Goal: Check status: Check status

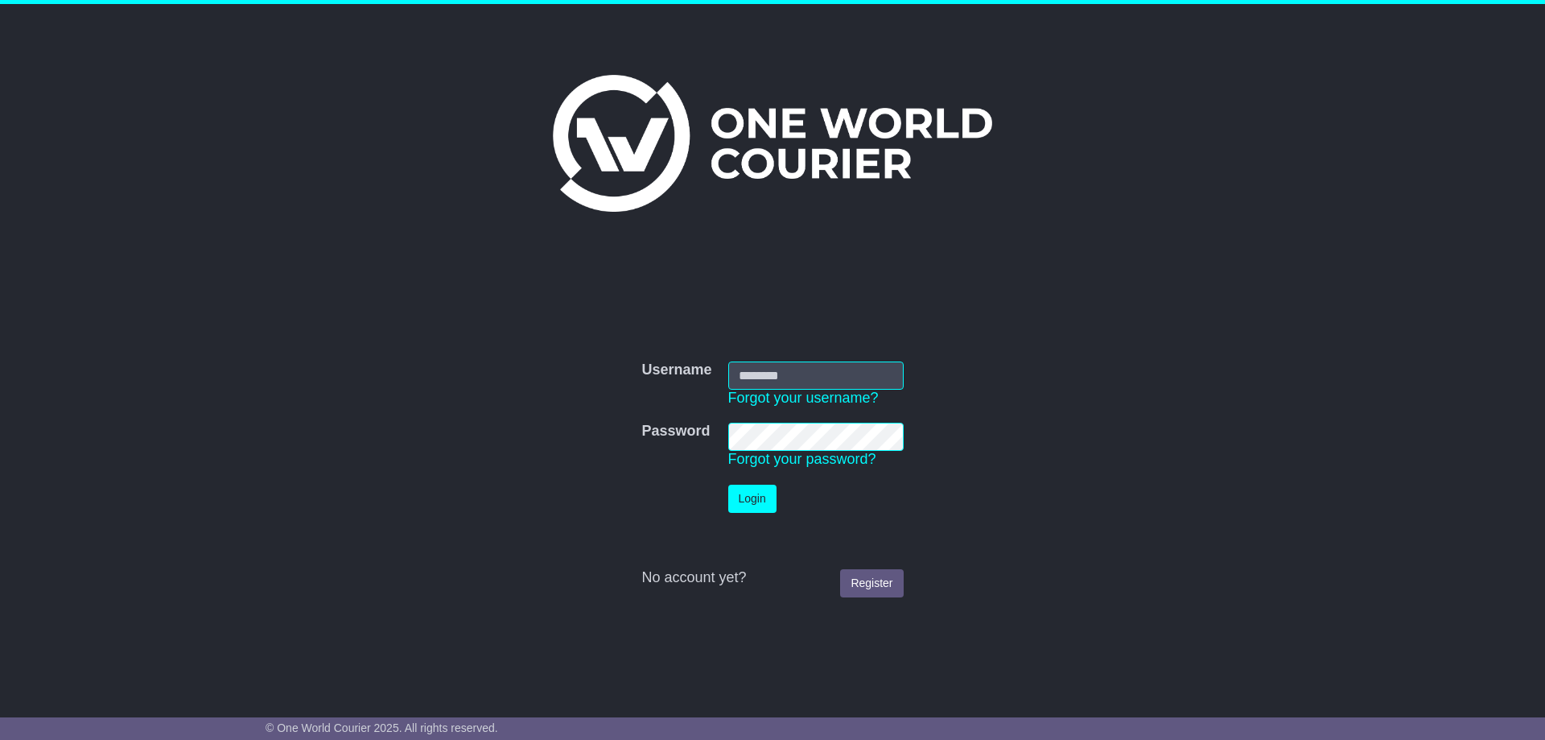
click at [744, 383] on input "Username" at bounding box center [815, 375] width 175 height 28
type input "**********"
click at [744, 498] on button "Login" at bounding box center [752, 499] width 48 height 28
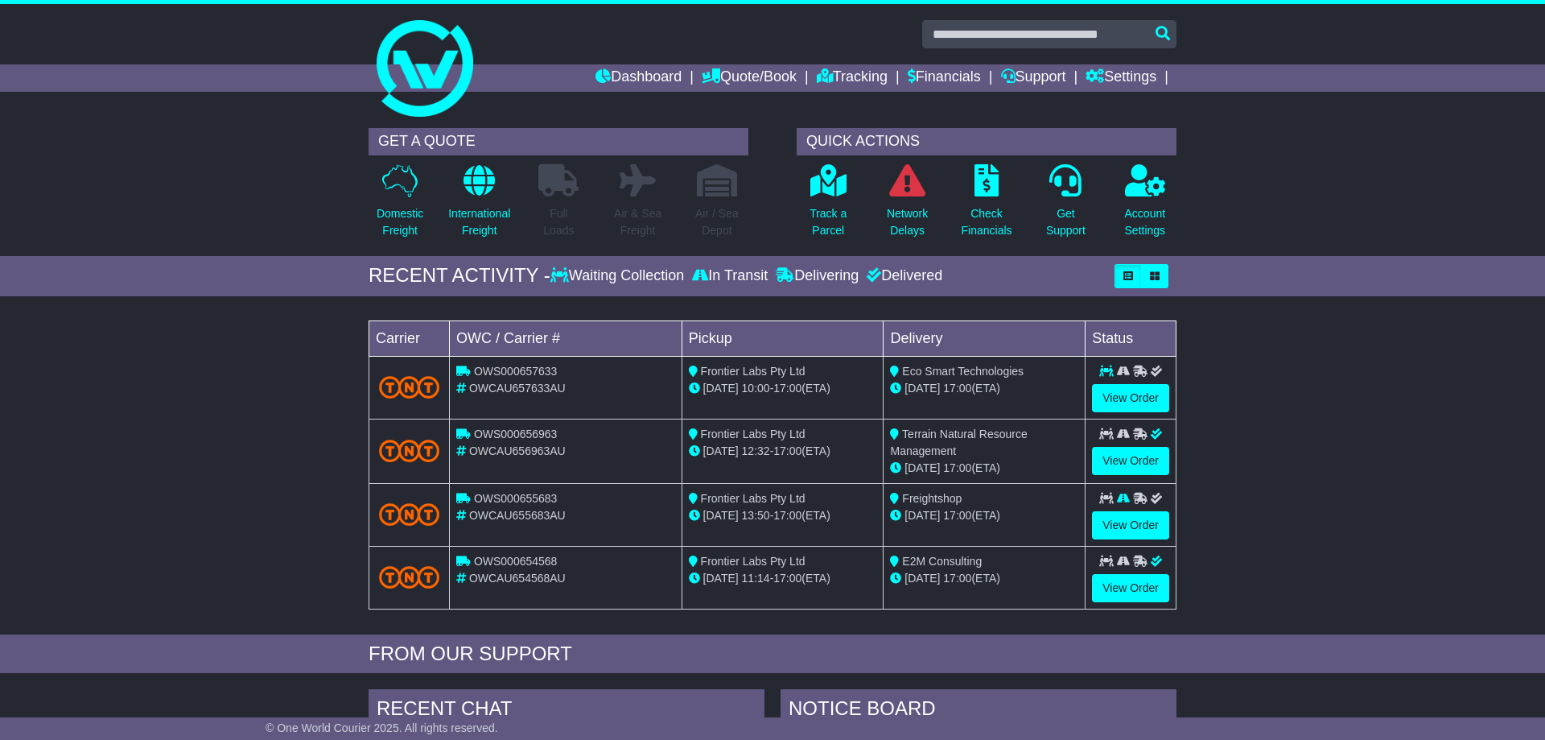
scroll to position [90, 0]
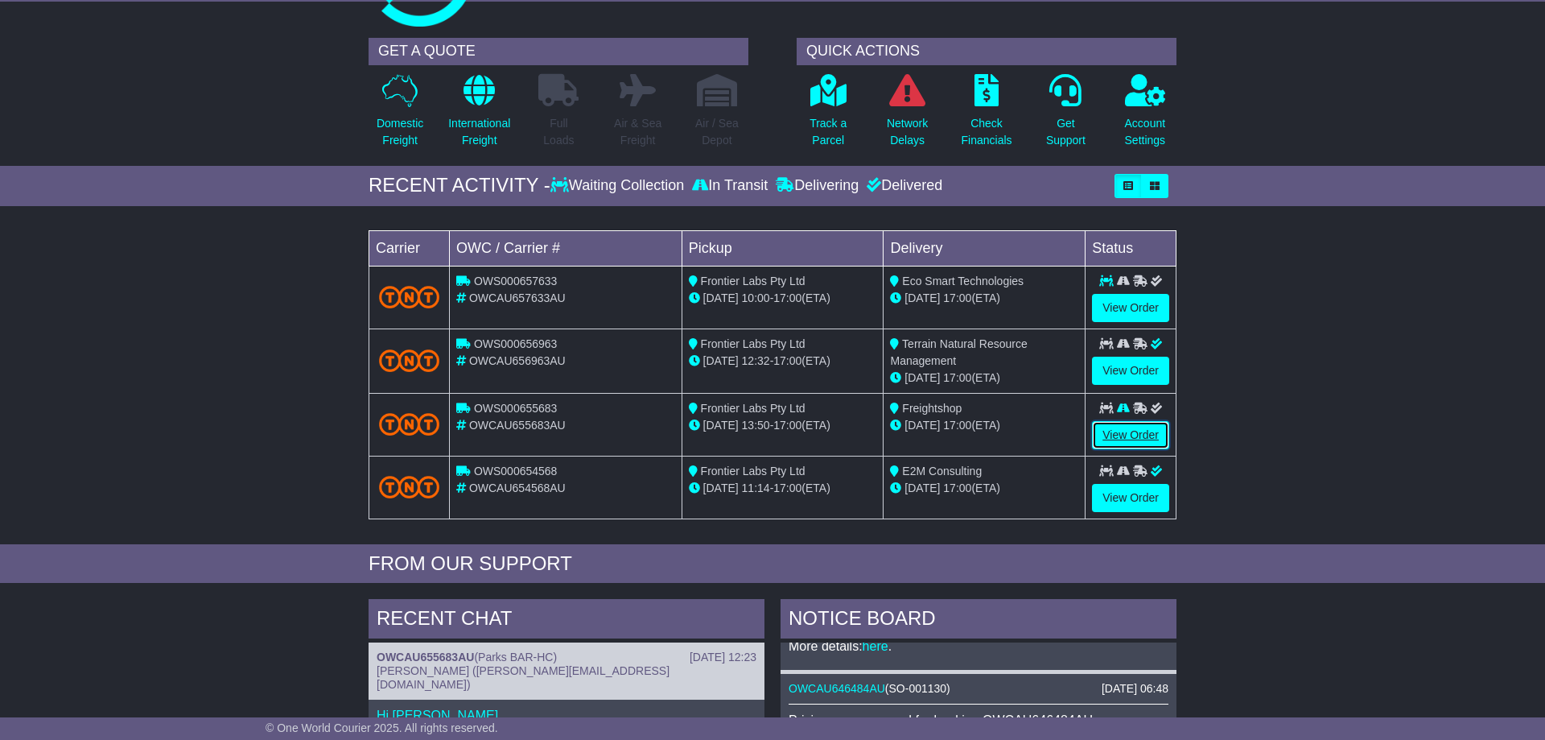
click at [1124, 429] on link "View Order" at bounding box center [1130, 435] width 77 height 28
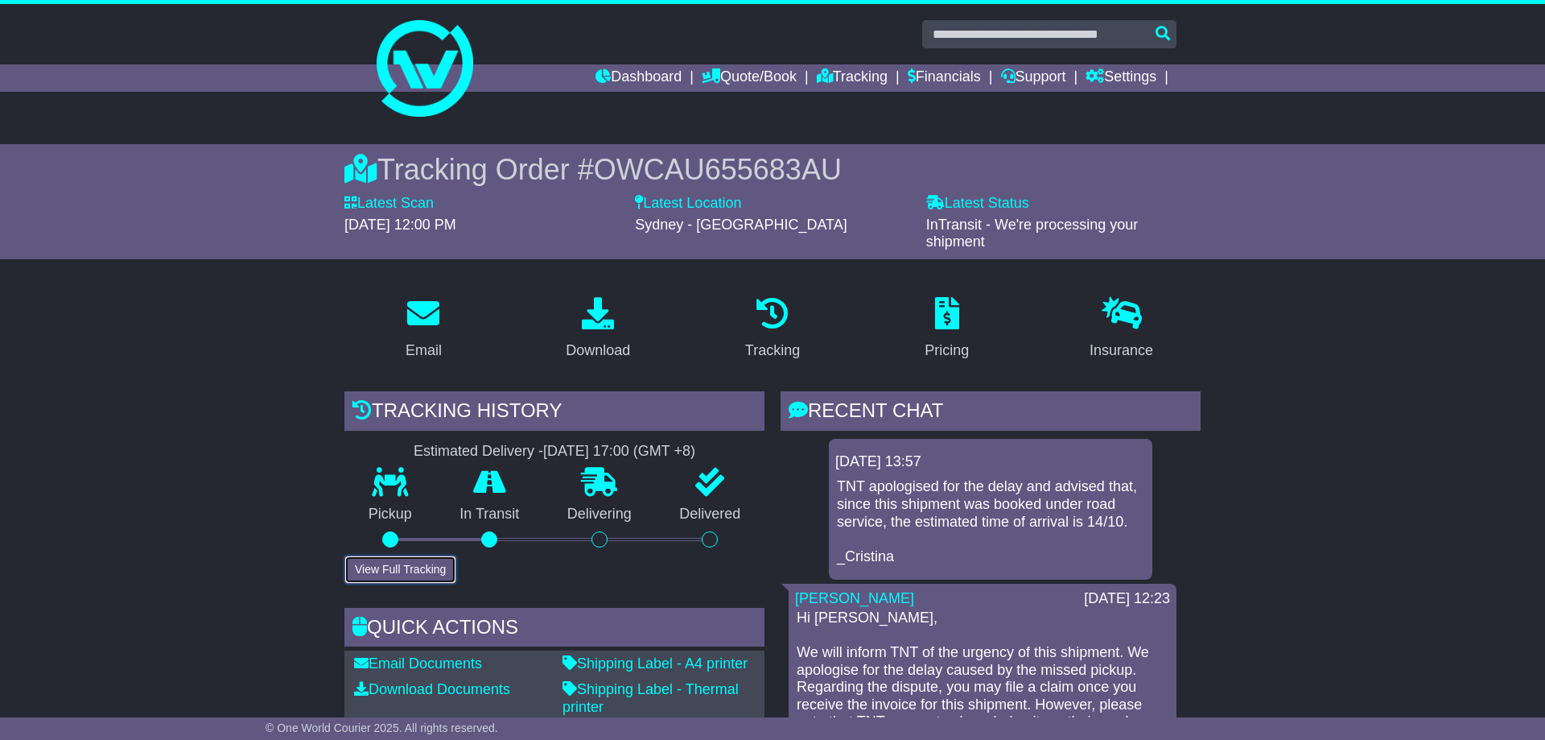
click at [409, 558] on button "View Full Tracking" at bounding box center [400, 569] width 112 height 28
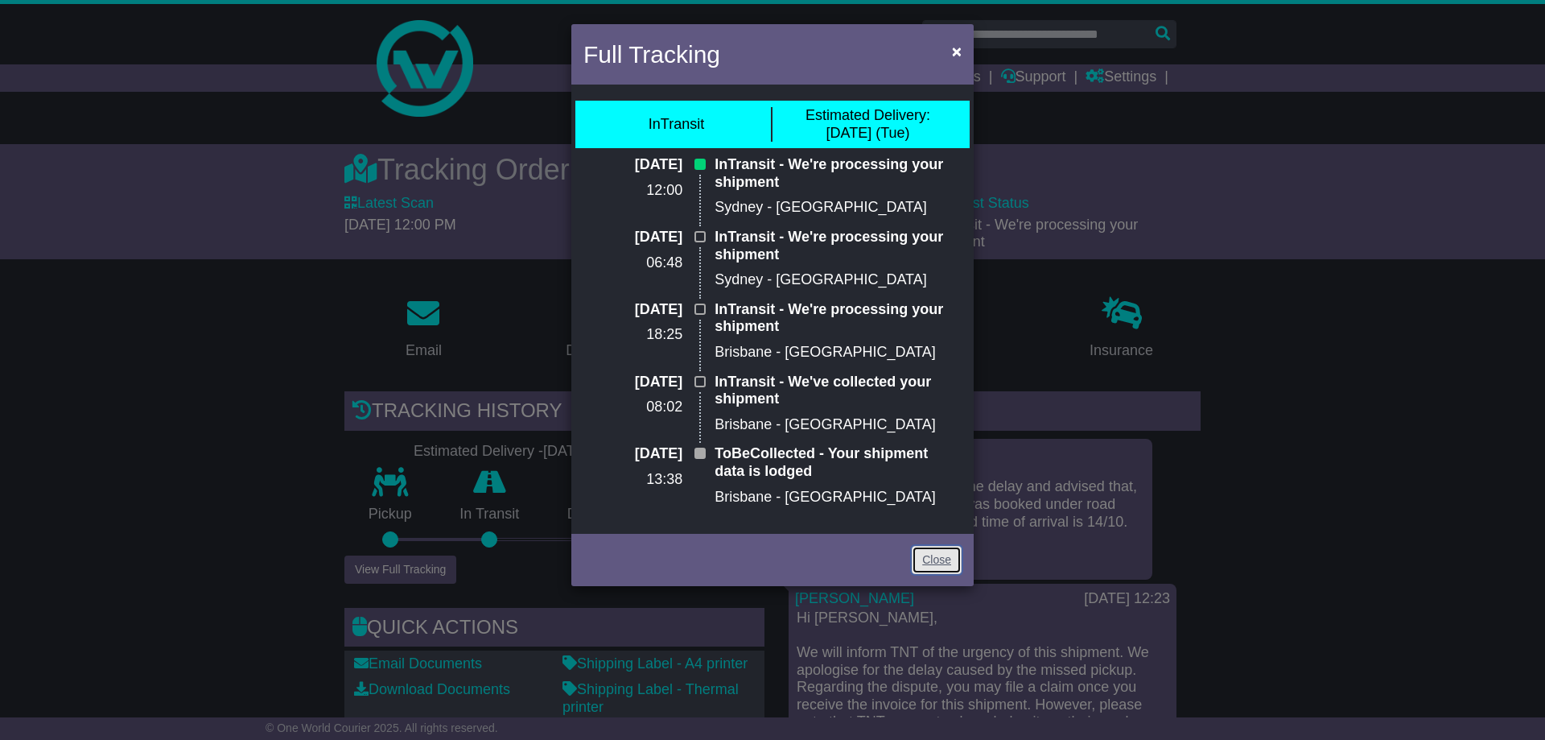
click at [941, 563] on link "Close" at bounding box center [937, 560] width 50 height 28
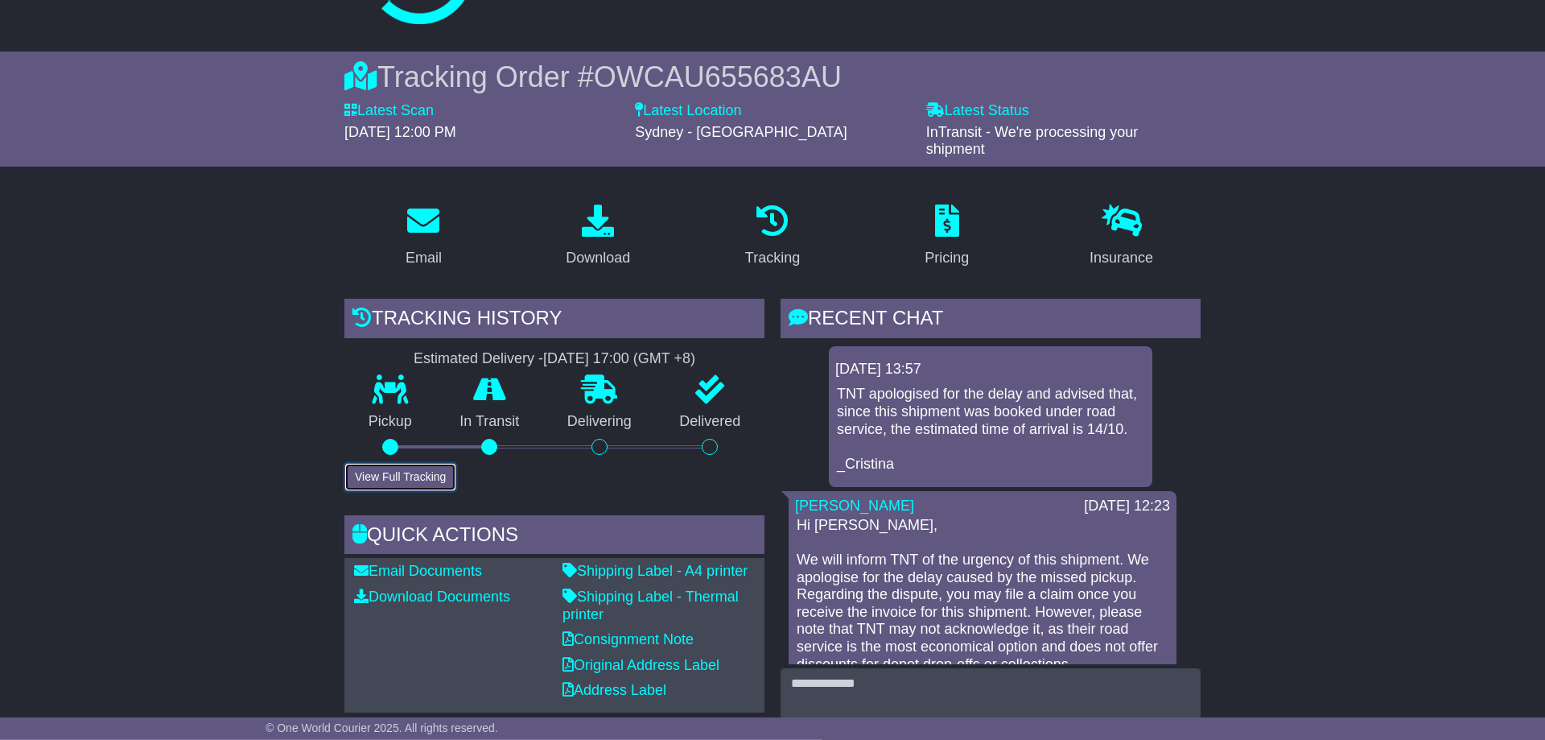
click at [386, 487] on button "View Full Tracking" at bounding box center [400, 477] width 112 height 28
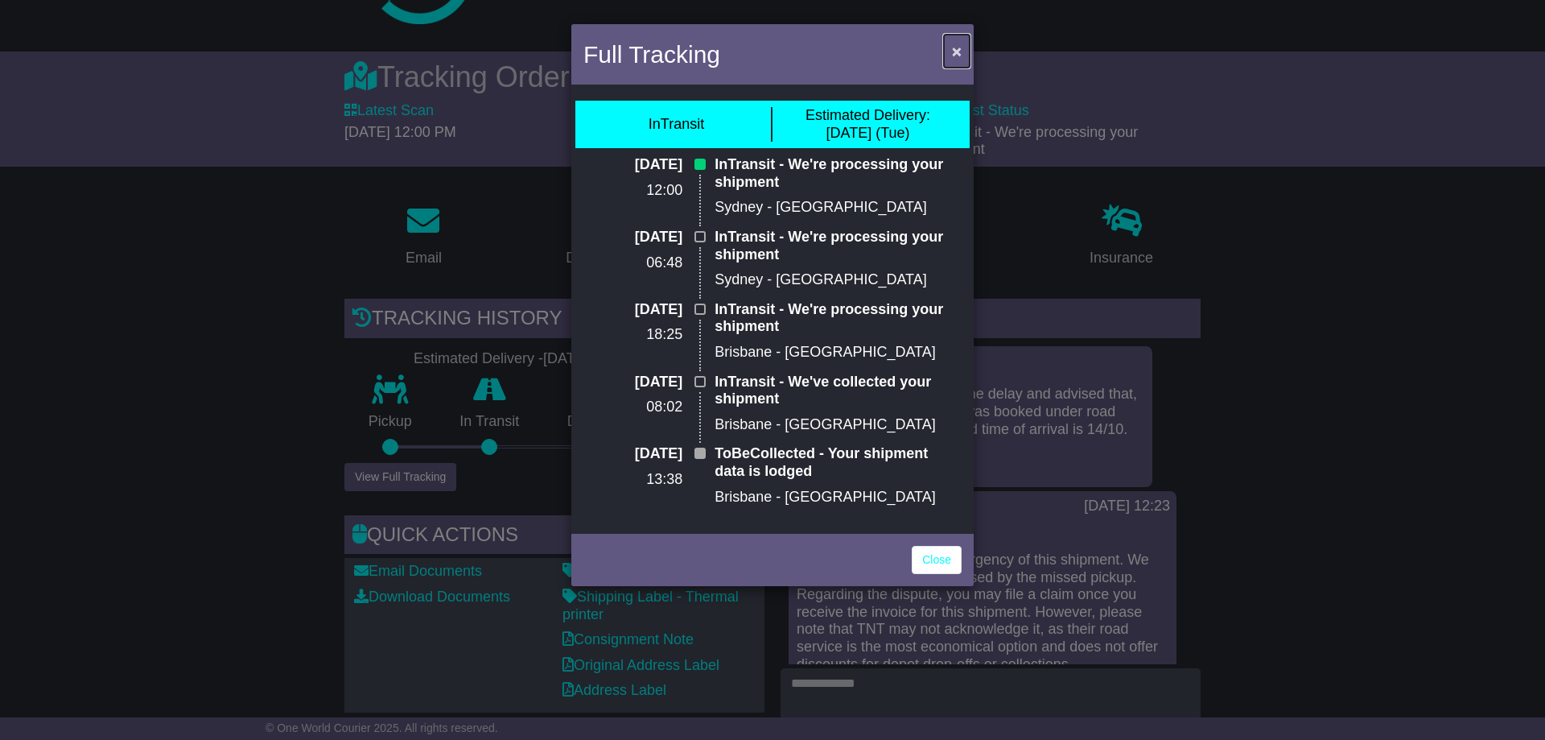
click at [950, 46] on button "×" at bounding box center [957, 51] width 26 height 33
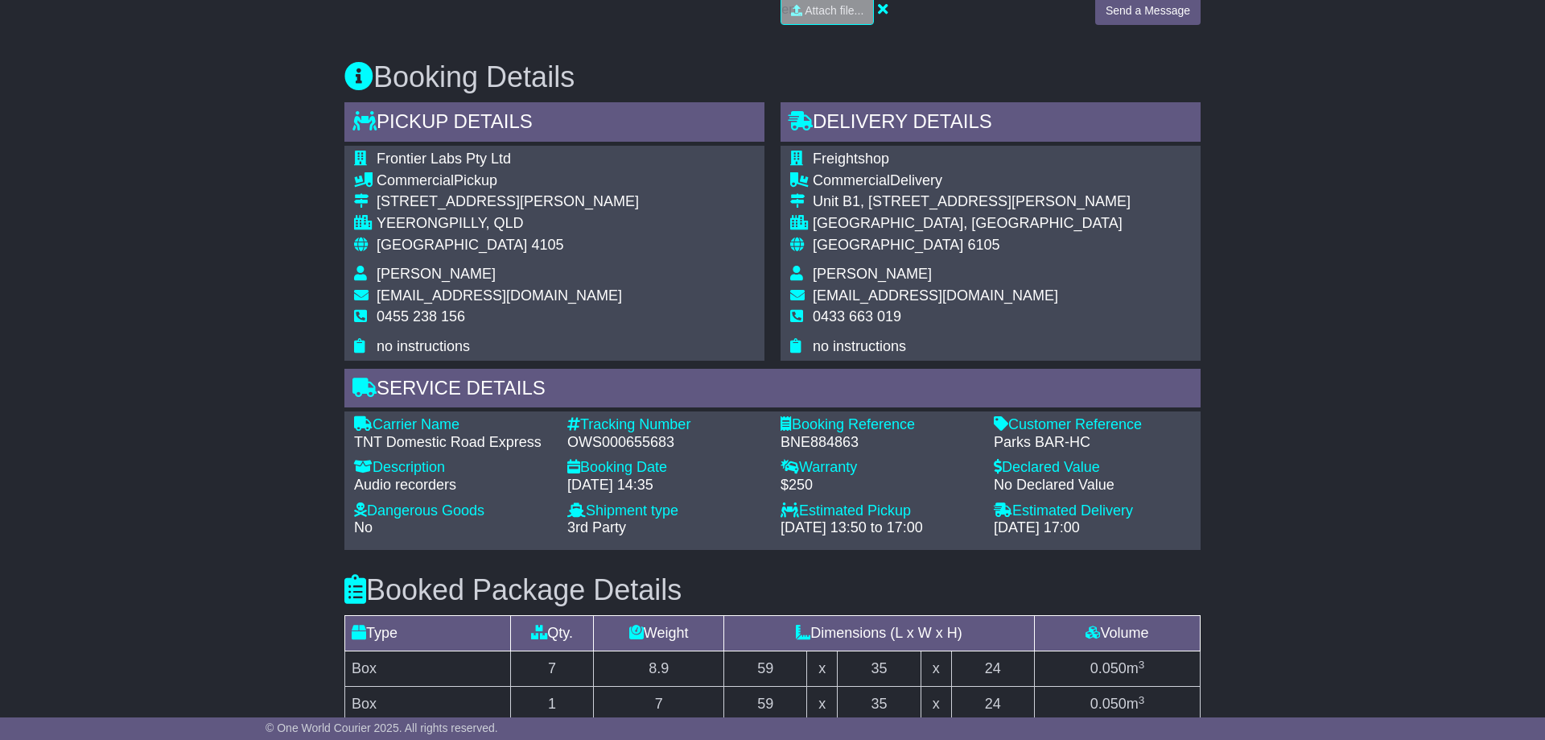
scroll to position [844, 0]
drag, startPoint x: 569, startPoint y: 440, endPoint x: 689, endPoint y: 439, distance: 119.9
click at [689, 439] on div "OWS000655683" at bounding box center [665, 444] width 197 height 18
copy div "OWS000655683"
